Goal: Task Accomplishment & Management: Manage account settings

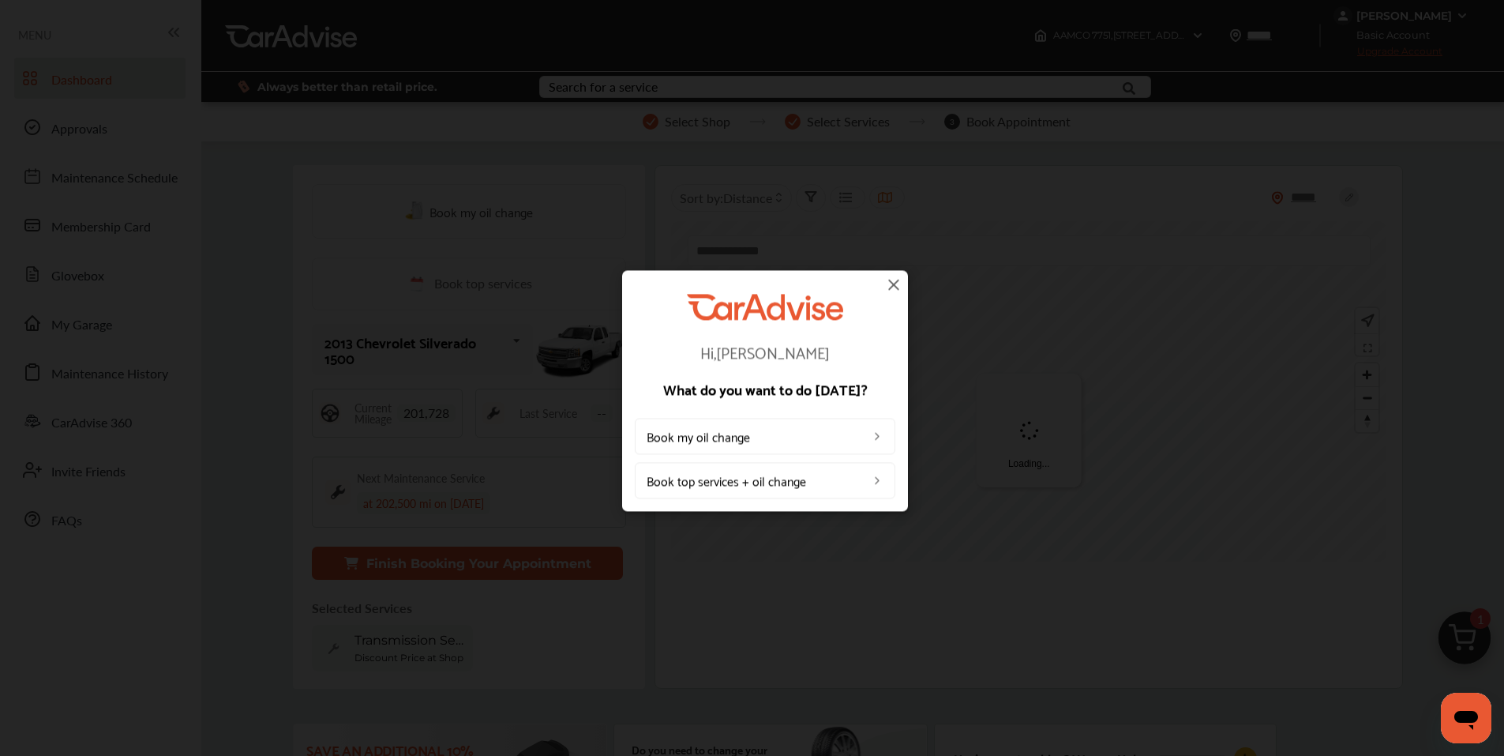
click at [892, 289] on img at bounding box center [893, 284] width 19 height 19
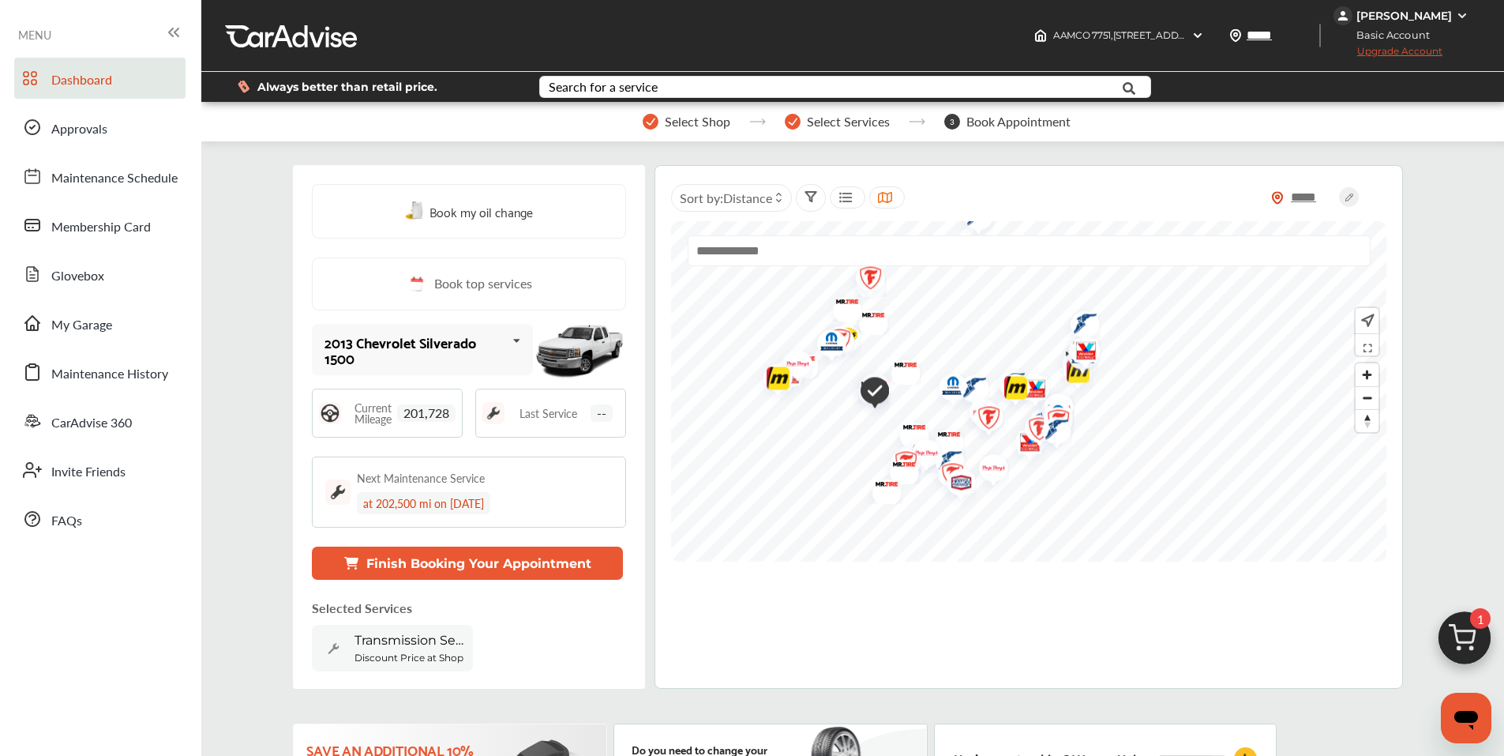
click at [1417, 13] on div "[PERSON_NAME]" at bounding box center [1405, 16] width 96 height 14
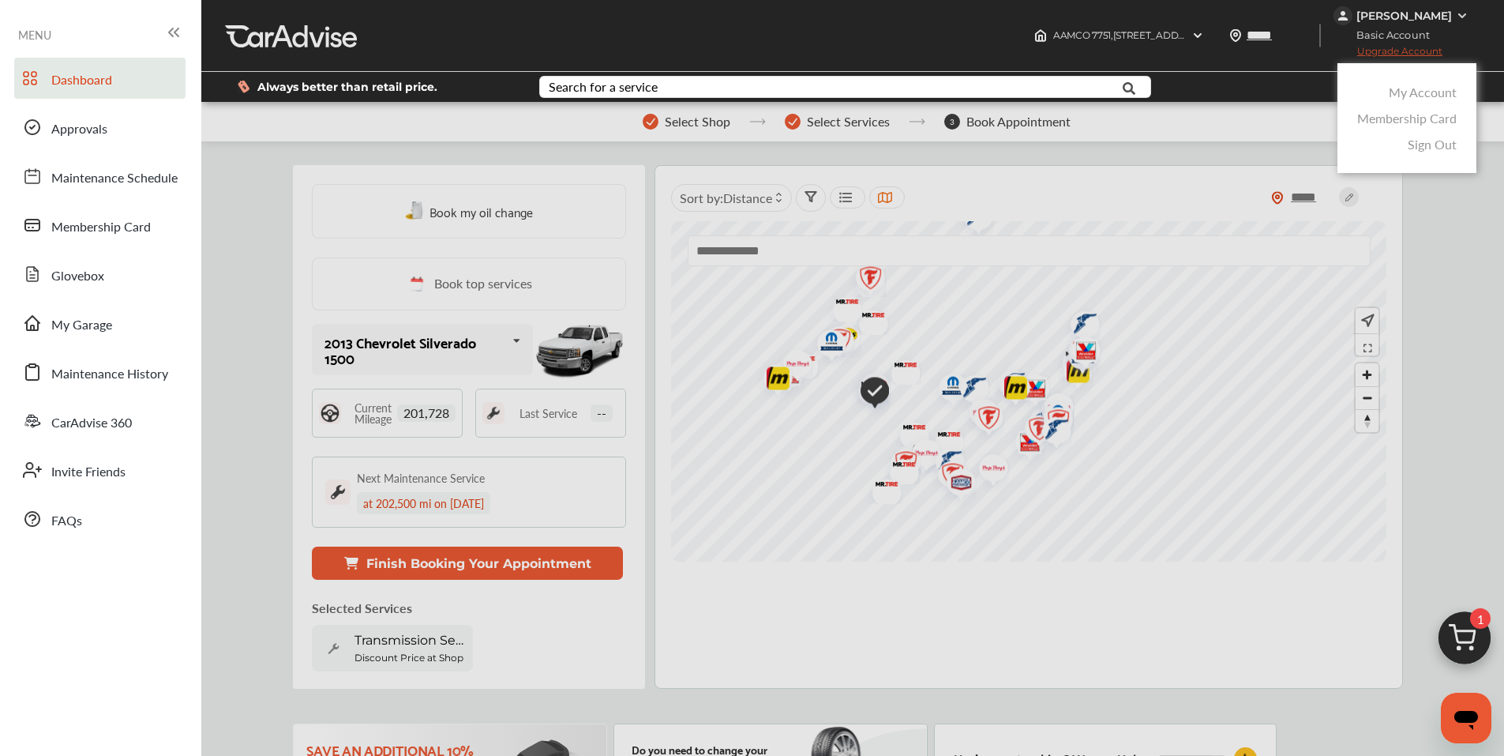
click at [1410, 94] on link "My Account" at bounding box center [1423, 92] width 68 height 18
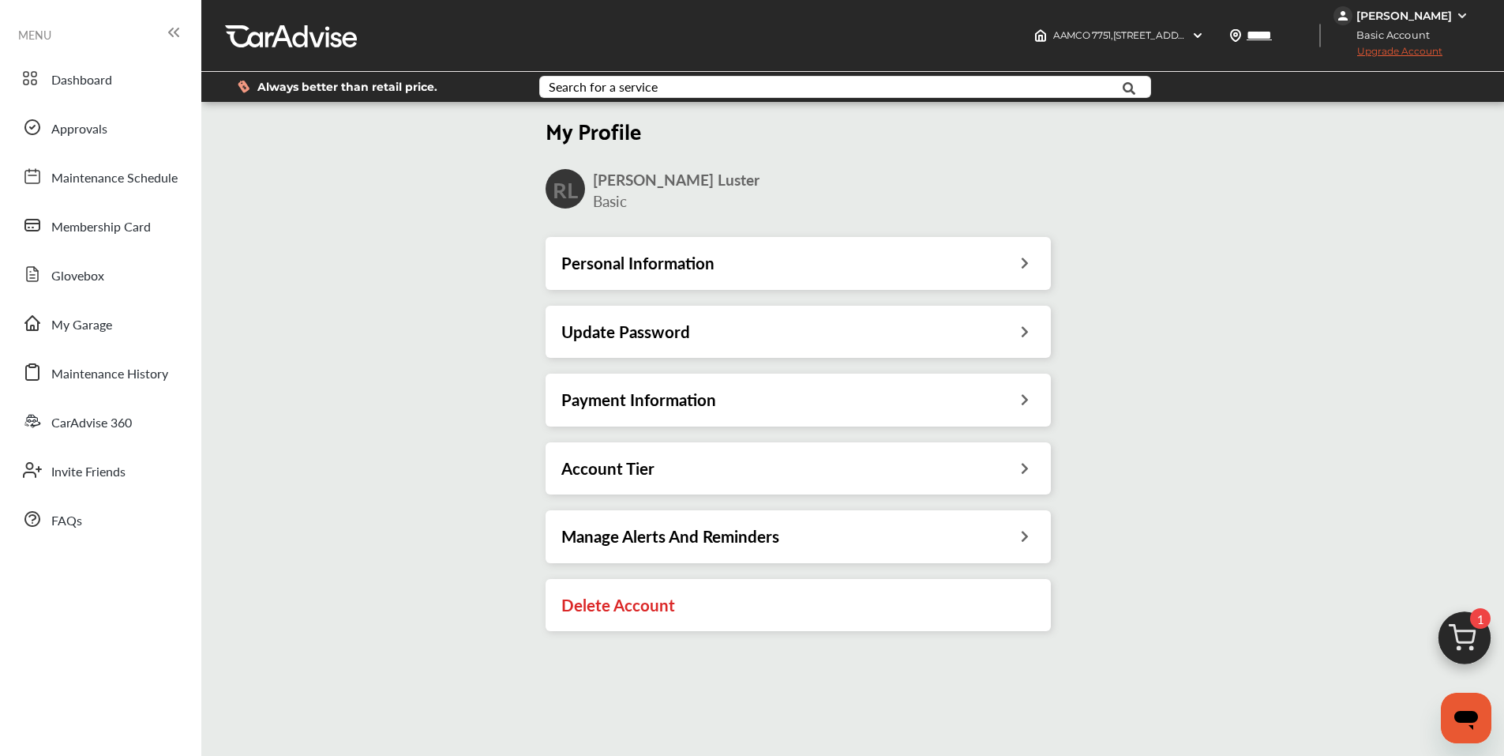
click at [604, 404] on h3 "Payment Information" at bounding box center [638, 399] width 155 height 21
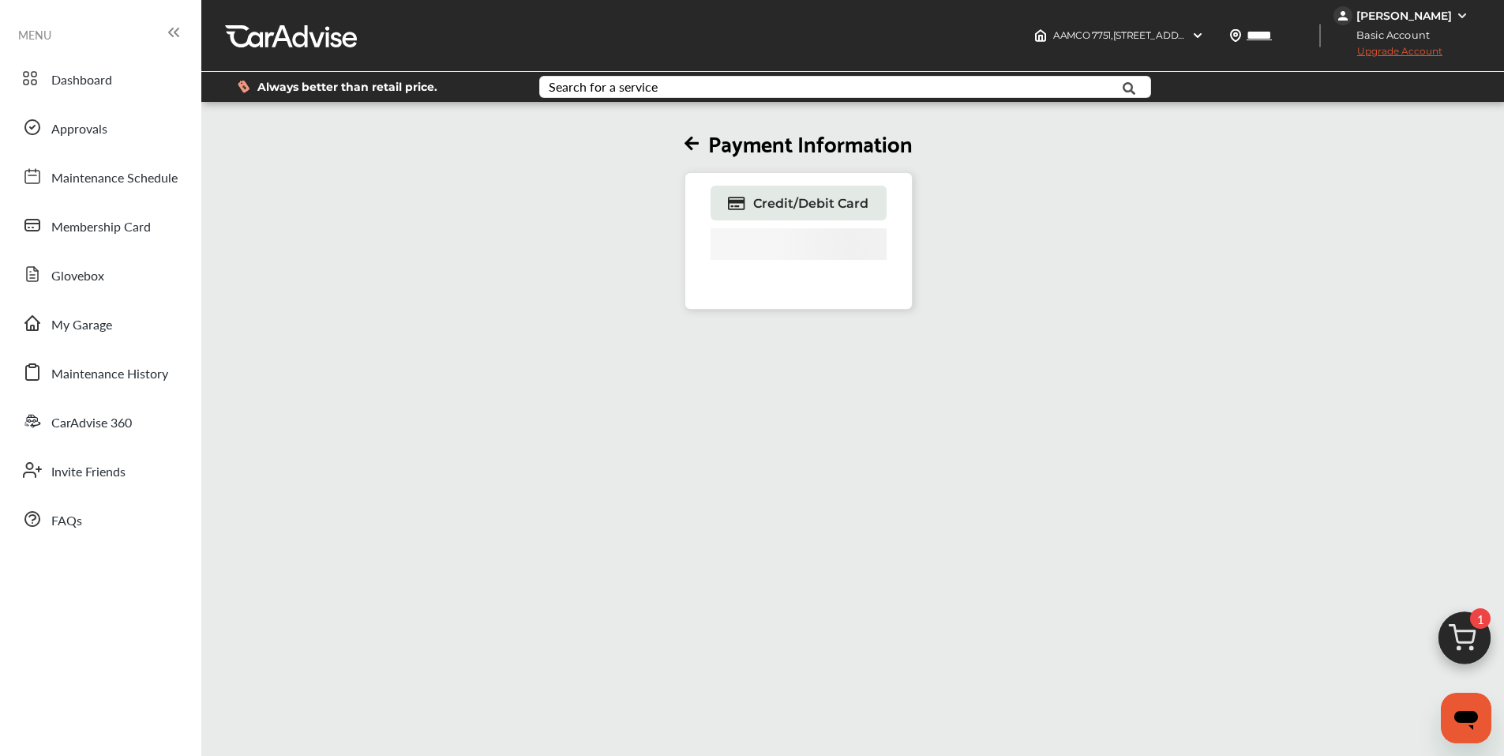
click at [175, 32] on icon at bounding box center [177, 32] width 4 height 8
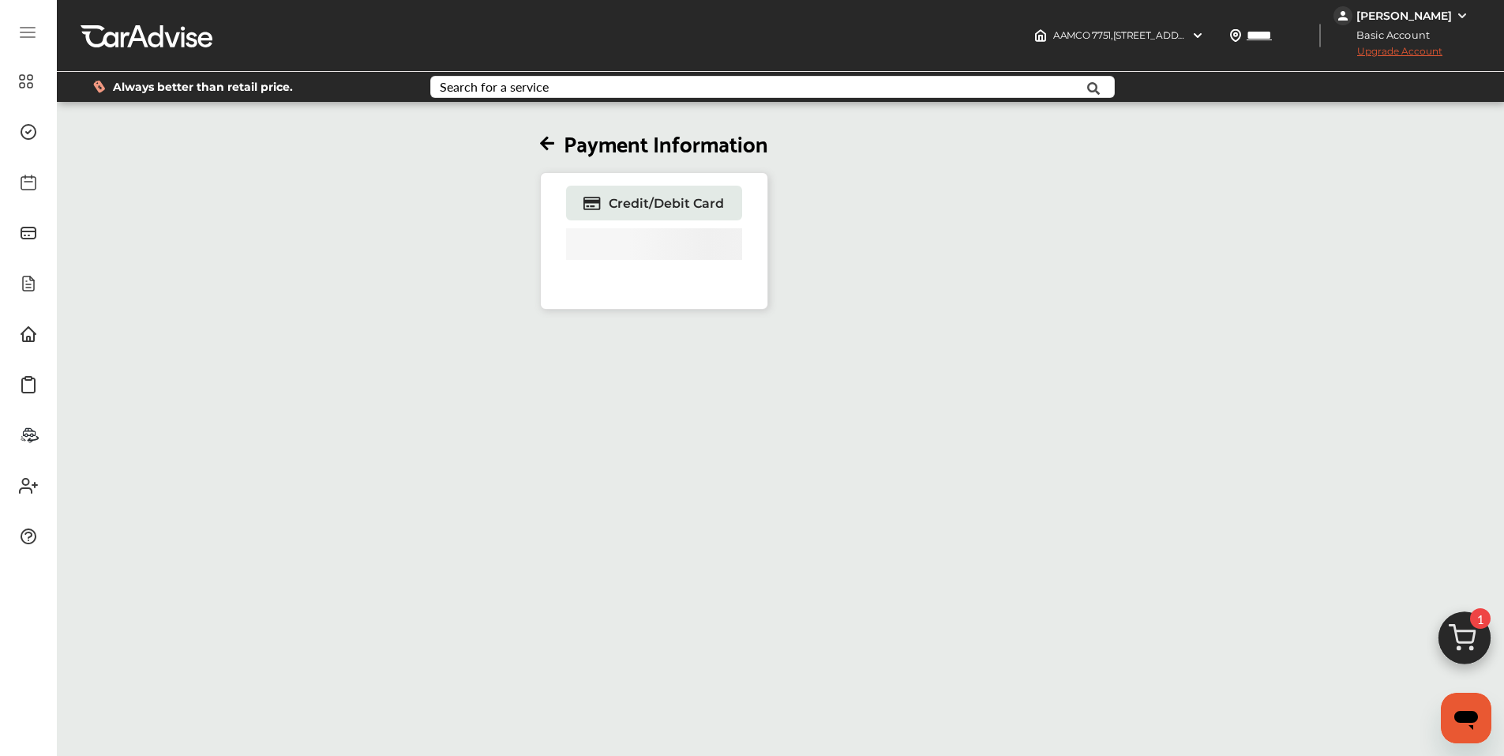
click at [546, 141] on icon at bounding box center [547, 144] width 14 height 17
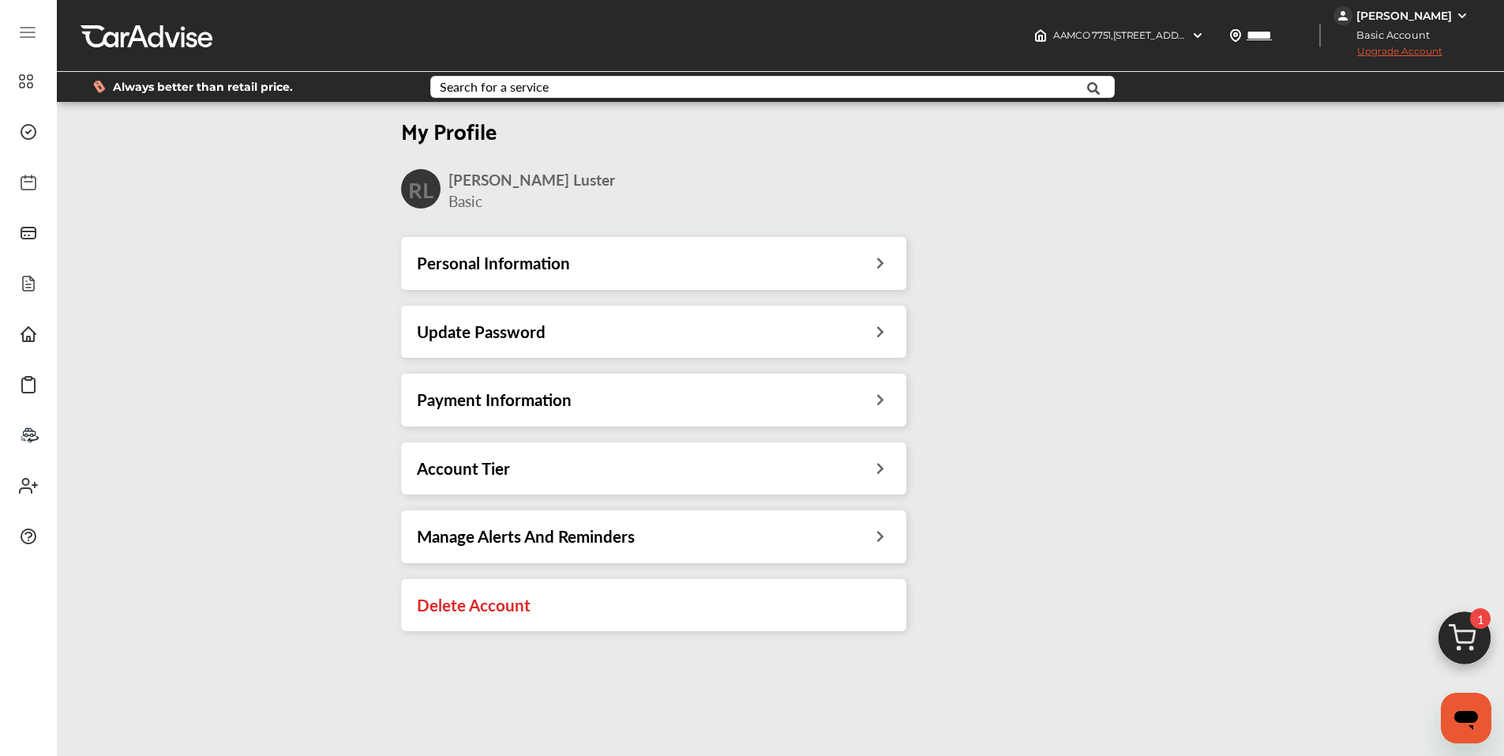
click at [20, 30] on icon at bounding box center [27, 32] width 19 height 19
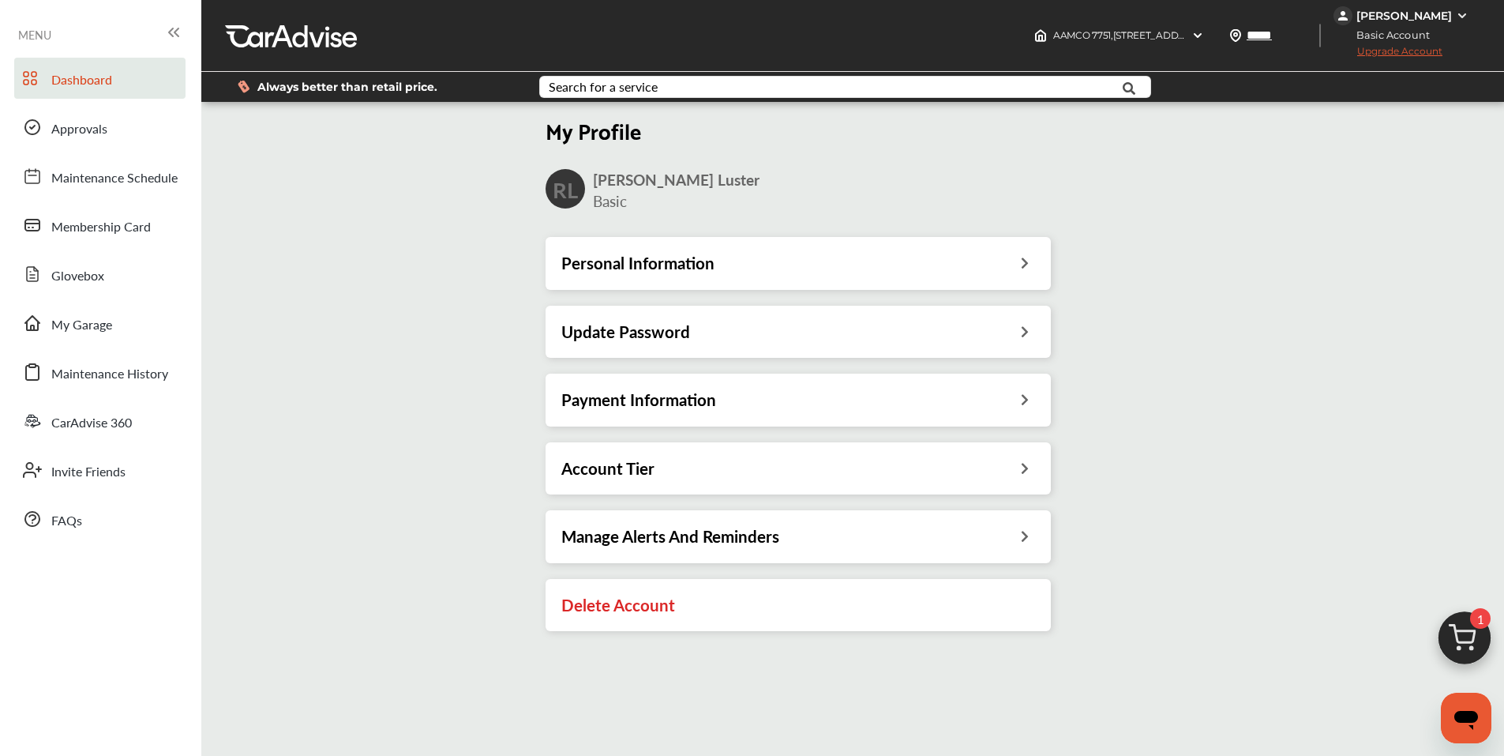
click at [66, 74] on span "Dashboard" at bounding box center [81, 80] width 61 height 21
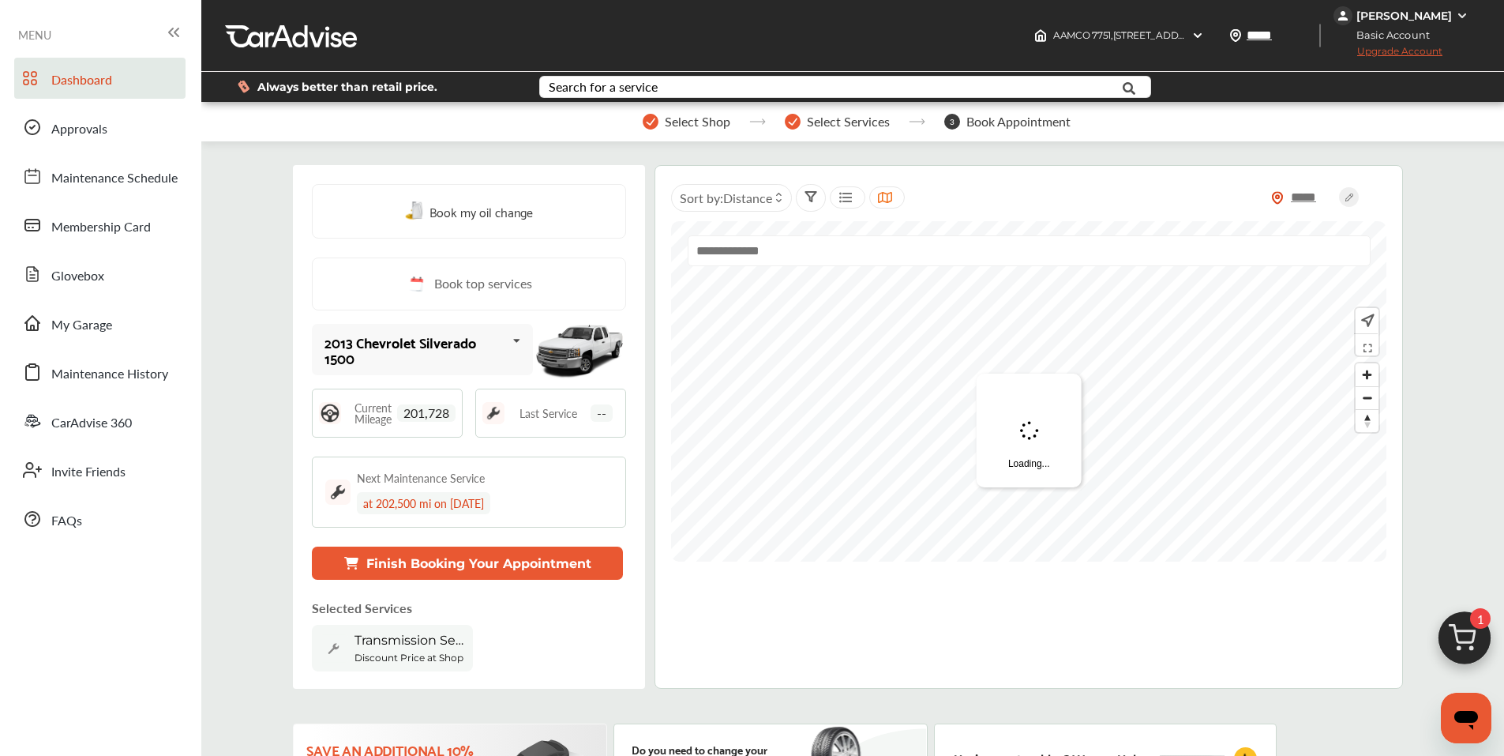
click at [1466, 625] on img at bounding box center [1465, 642] width 76 height 76
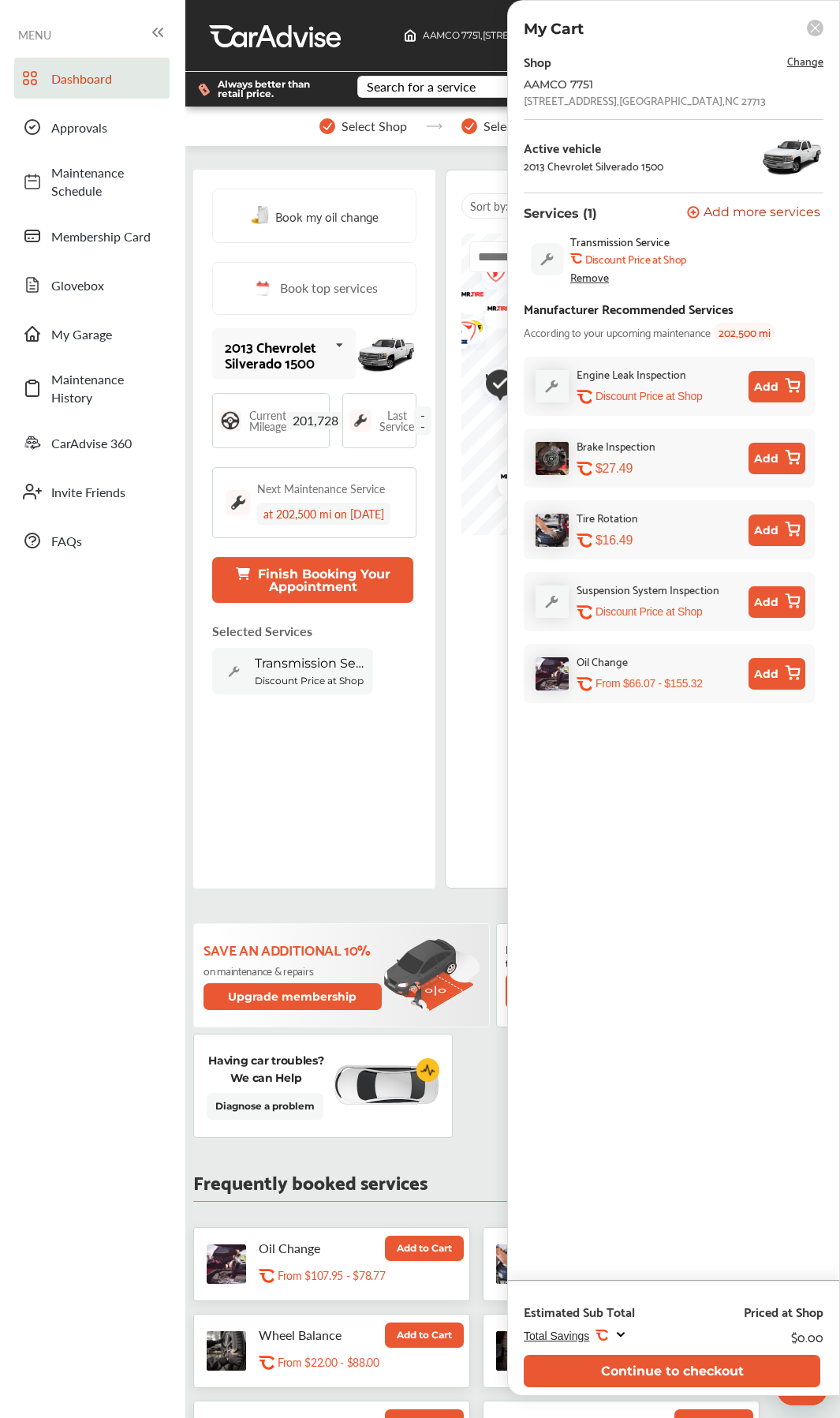
click at [802, 62] on span "Change" at bounding box center [805, 60] width 36 height 18
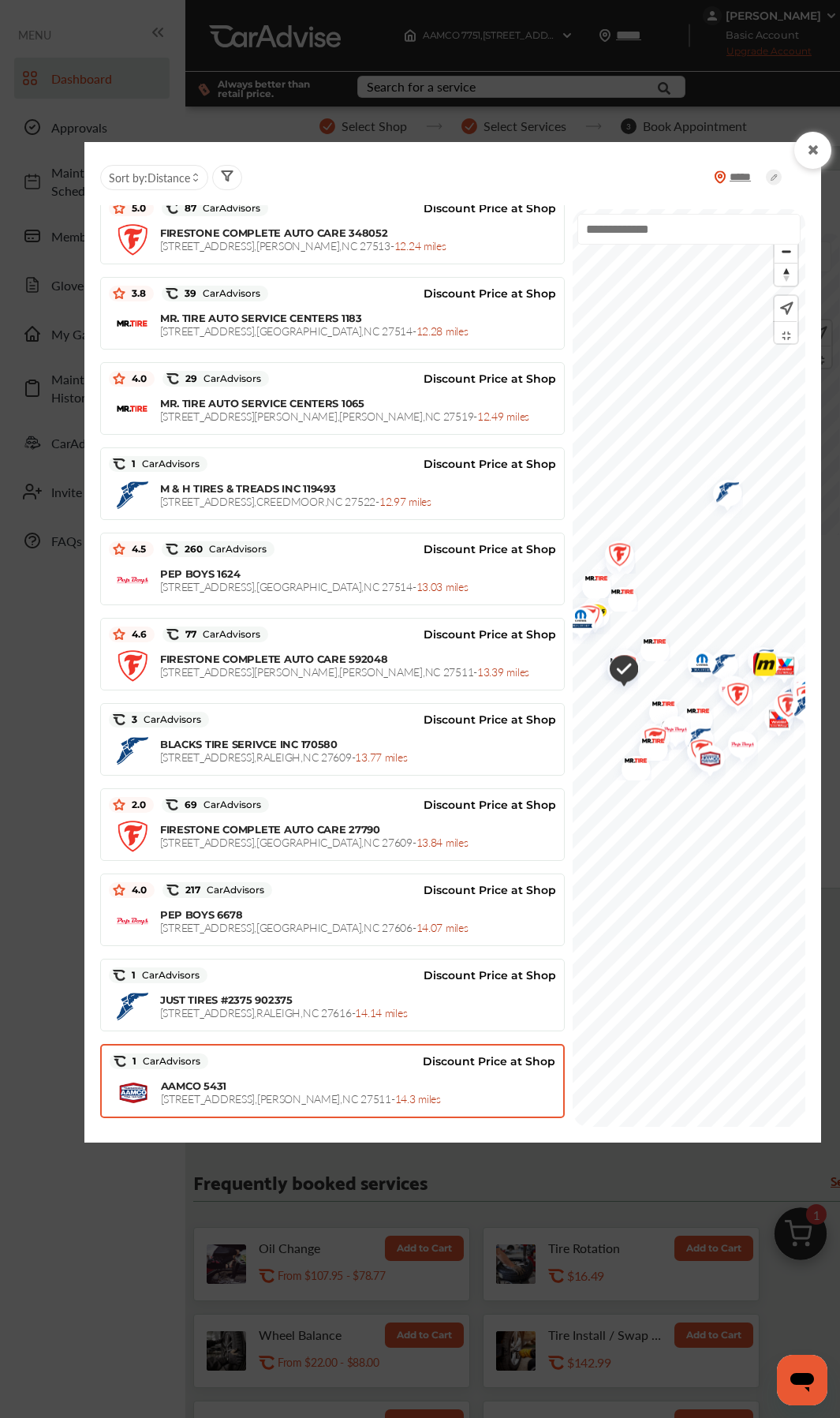
scroll to position [2444, 0]
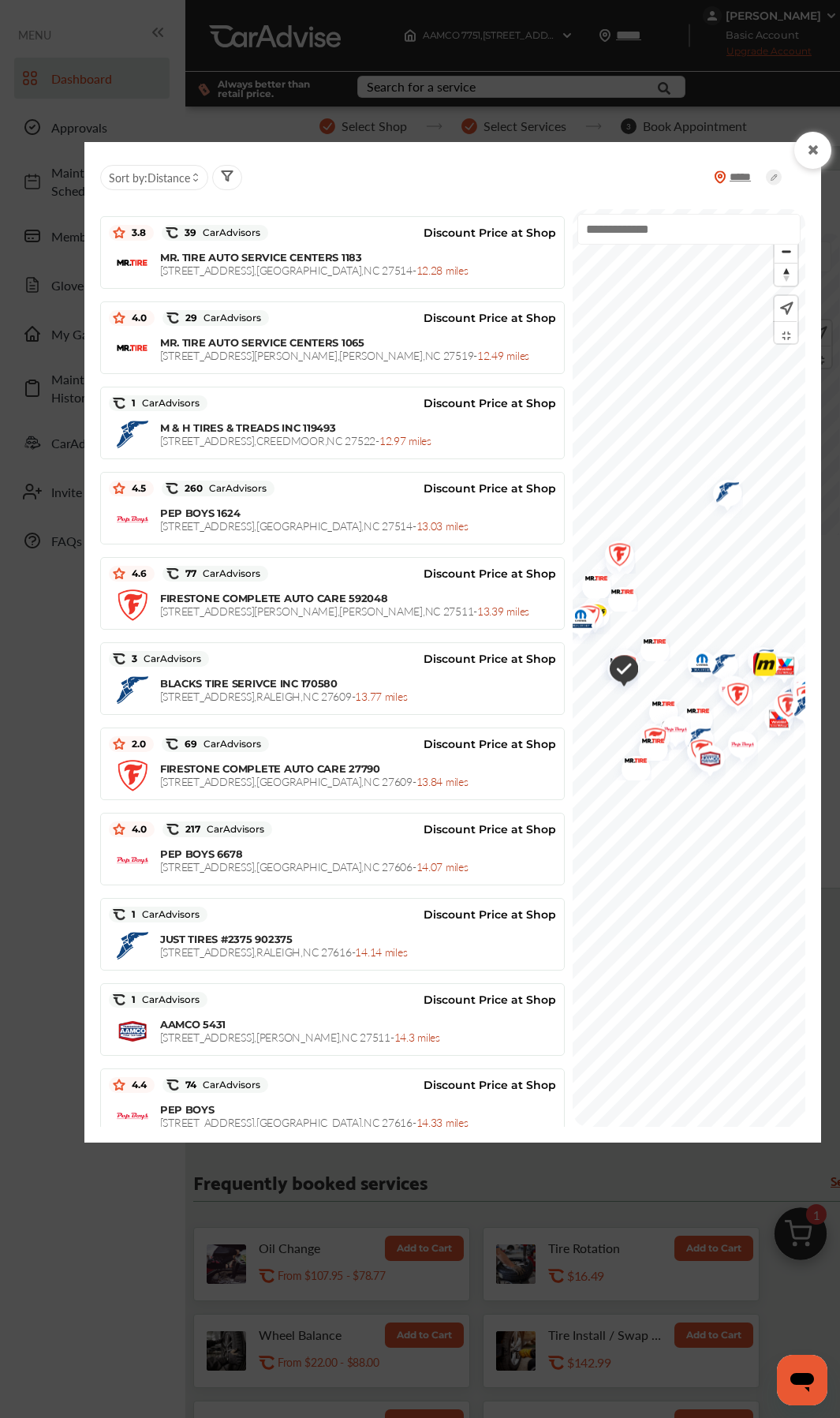
click at [812, 151] on icon at bounding box center [813, 150] width 15 height 13
